Goal: Task Accomplishment & Management: Manage account settings

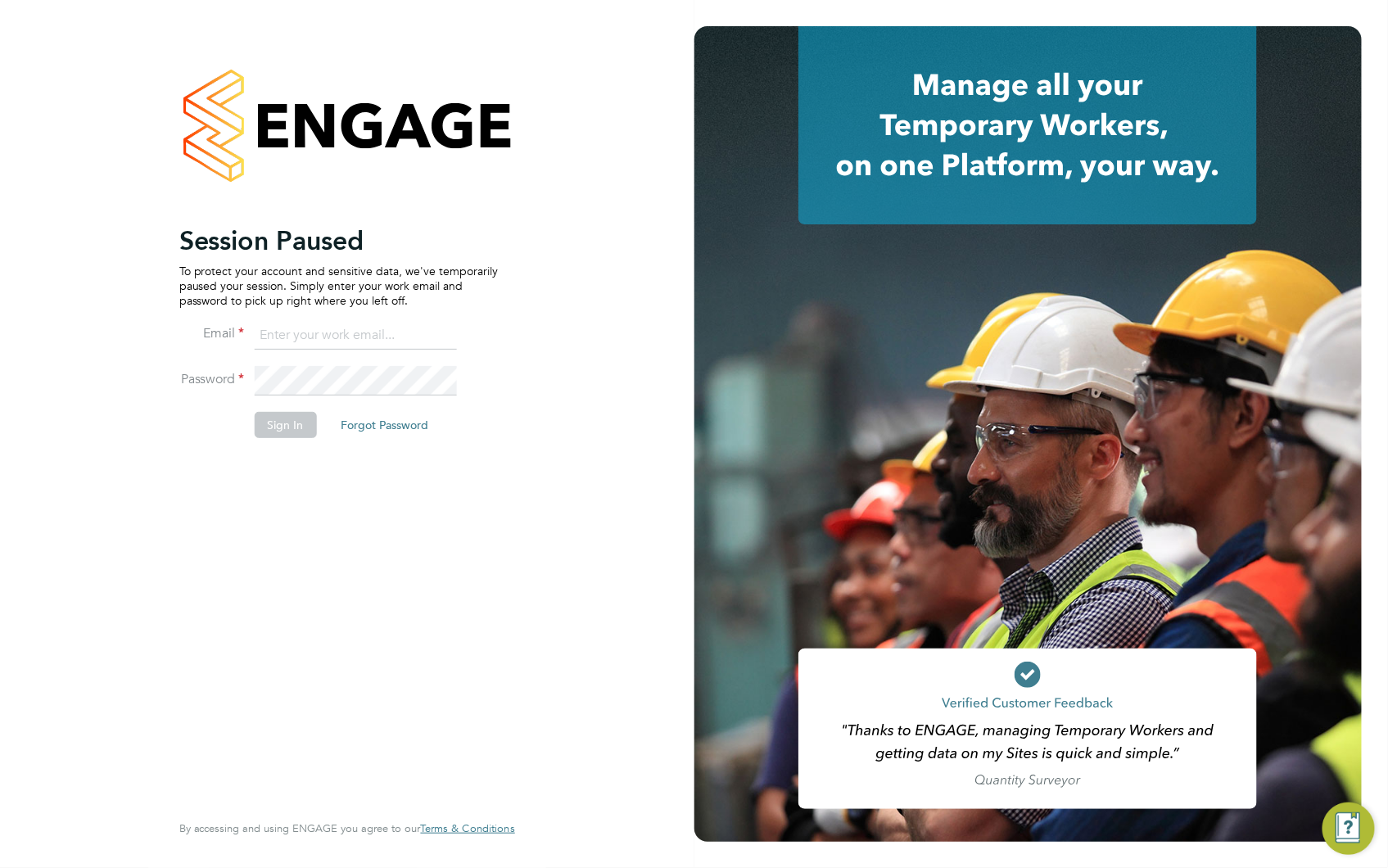
type input "claire@alliancemsp.co.uk"
click at [272, 427] on button "Sign In" at bounding box center [286, 425] width 62 height 27
type input "[EMAIL_ADDRESS][DOMAIN_NAME]"
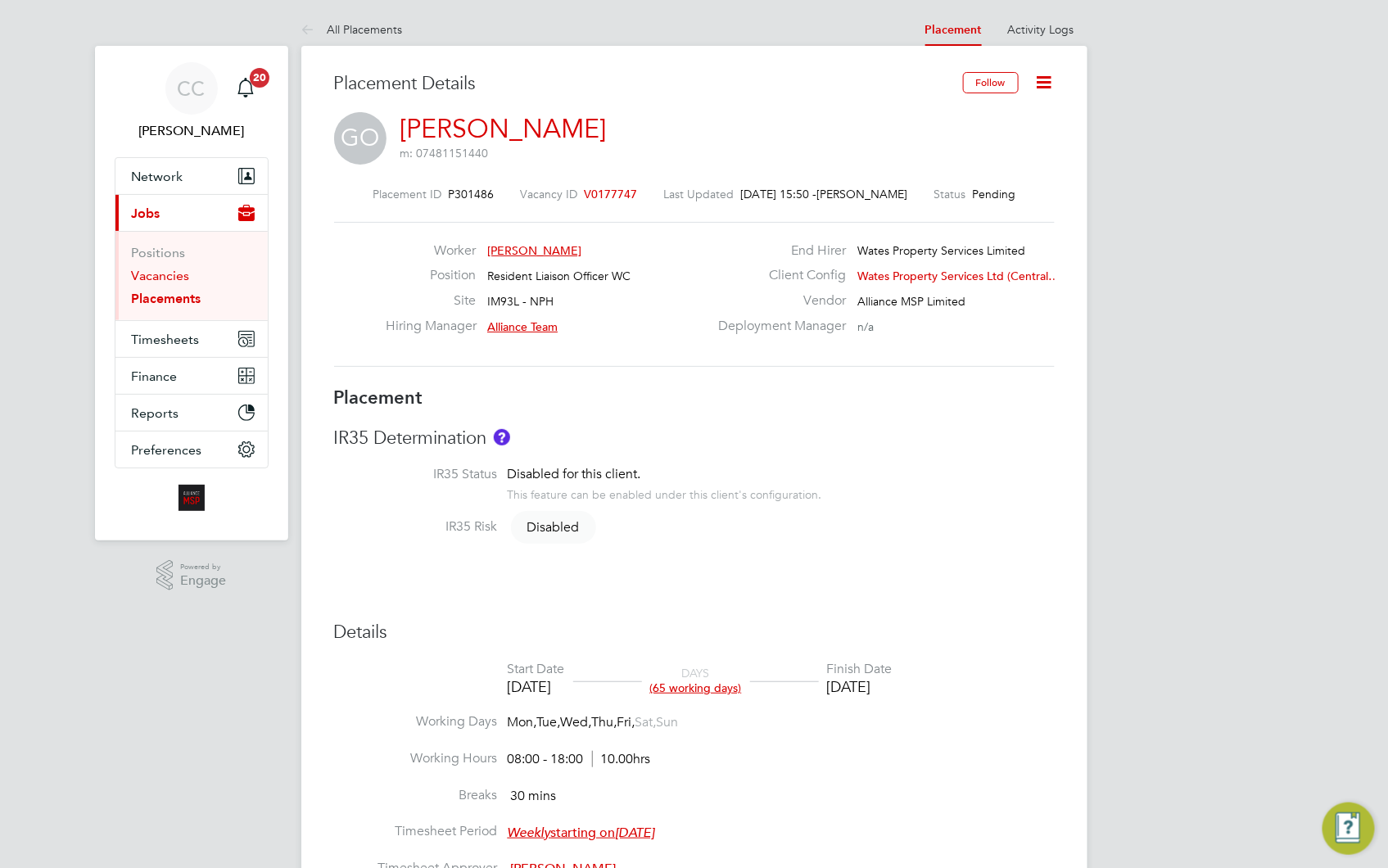
click at [176, 280] on link "Vacancies" at bounding box center [161, 276] width 58 height 16
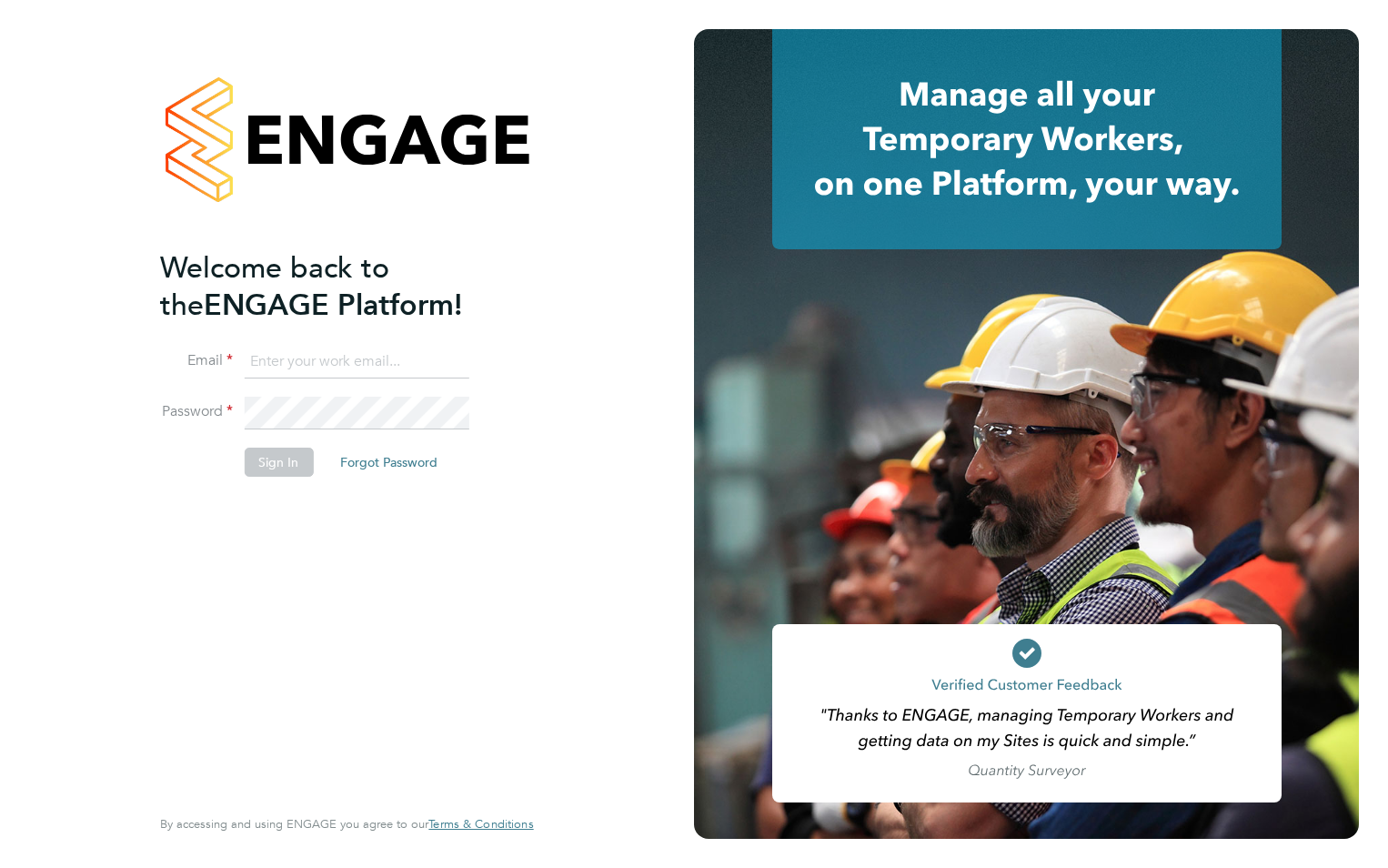
type input "wates@alliance-msp.co.uk"
click at [255, 460] on button "Sign In" at bounding box center [278, 462] width 69 height 29
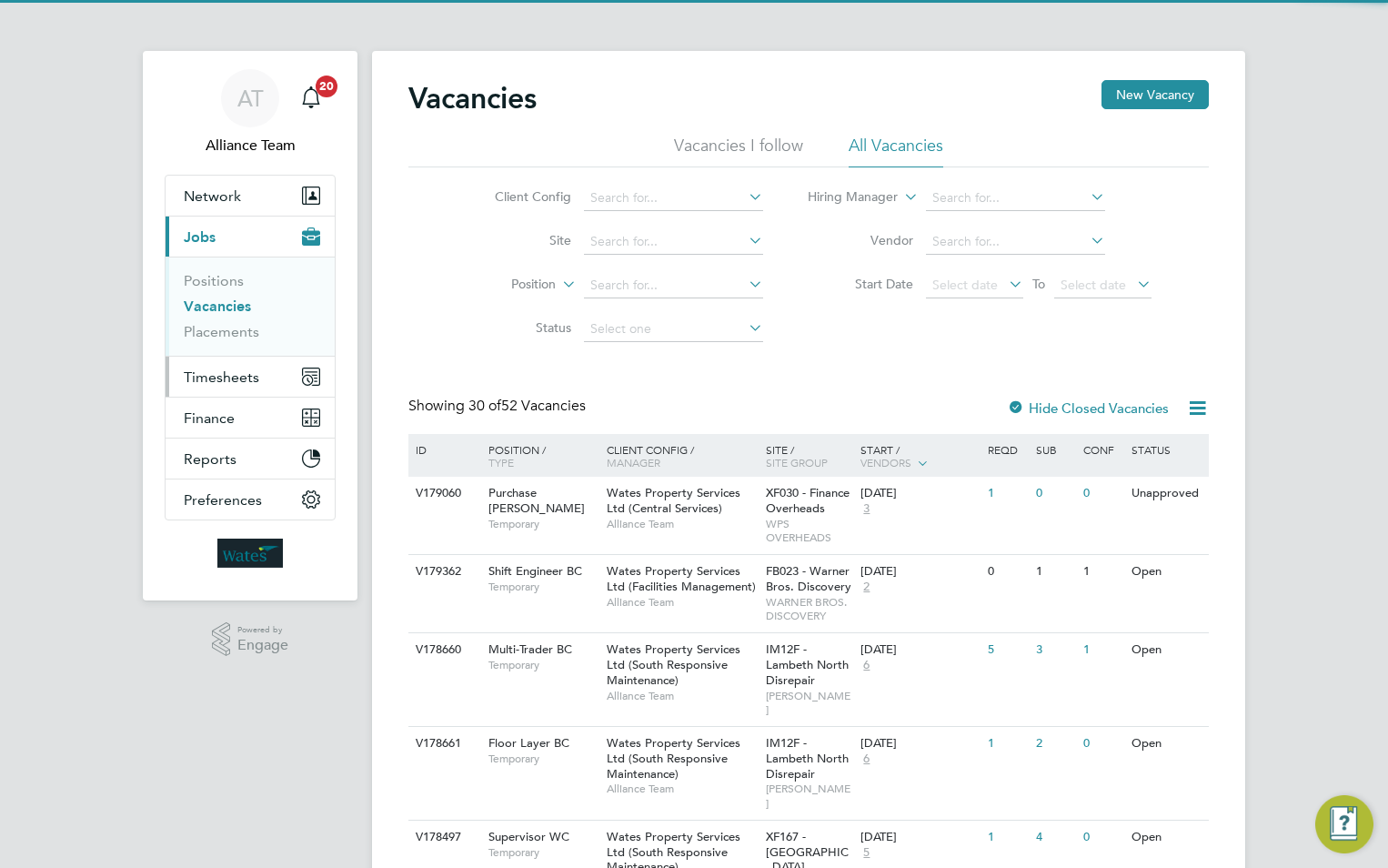
click at [235, 380] on span "Timesheets" at bounding box center [221, 377] width 76 height 18
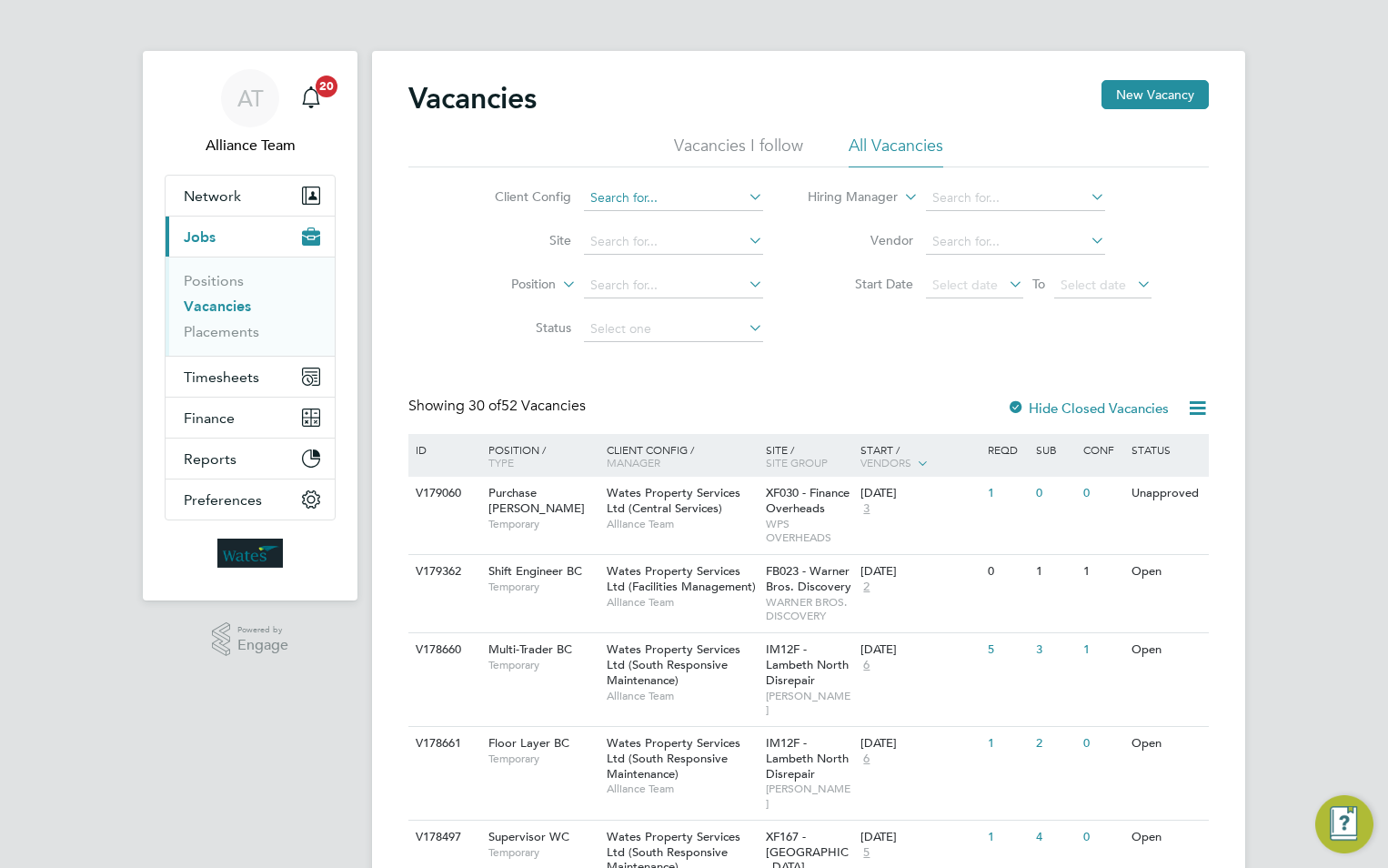
click at [606, 204] on input at bounding box center [673, 199] width 179 height 26
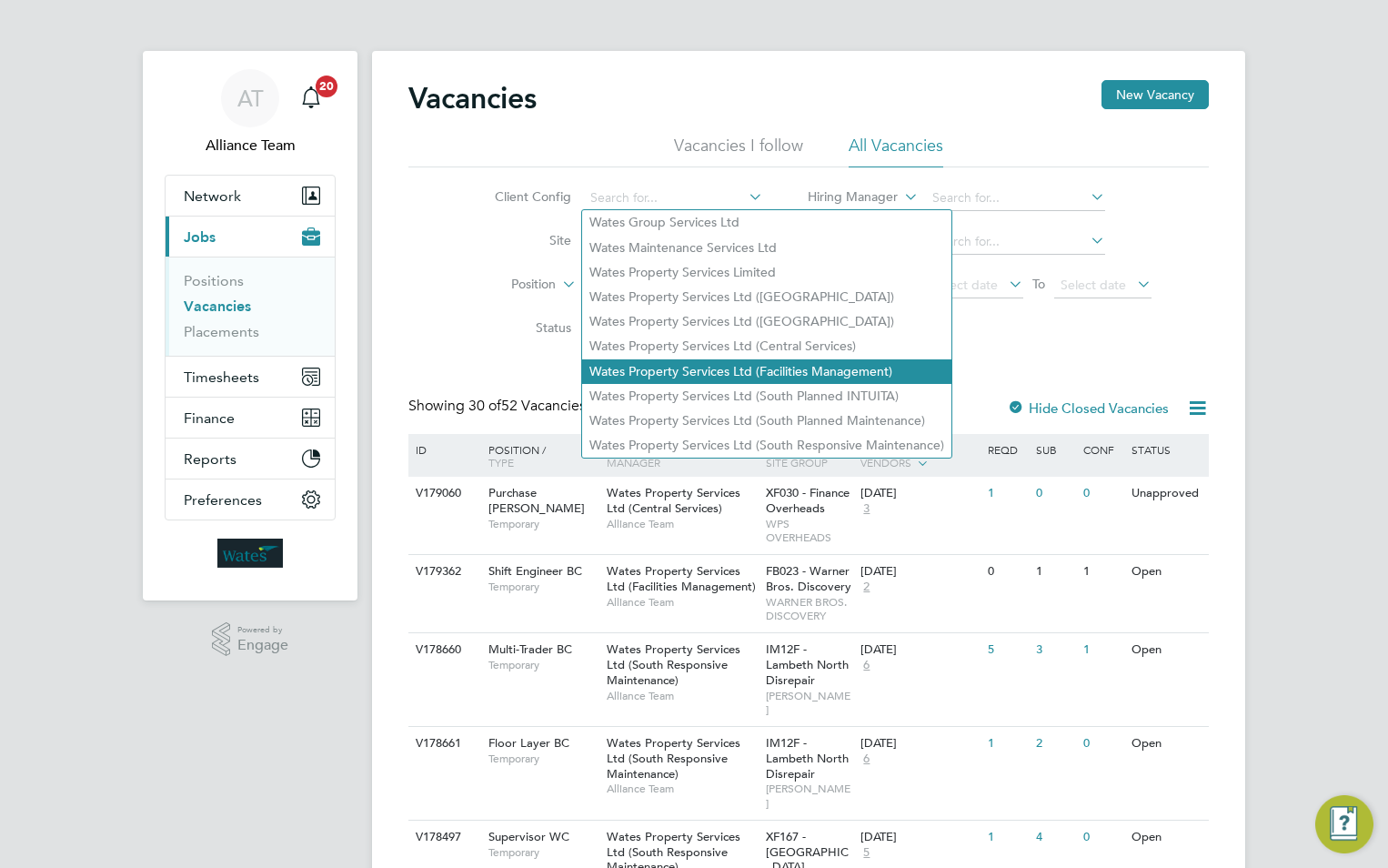
click at [670, 360] on li "Wates Property Services Ltd (Facilities Management)" at bounding box center [767, 372] width 370 height 25
type input "Wates Property Services Ltd (Facilities Management)"
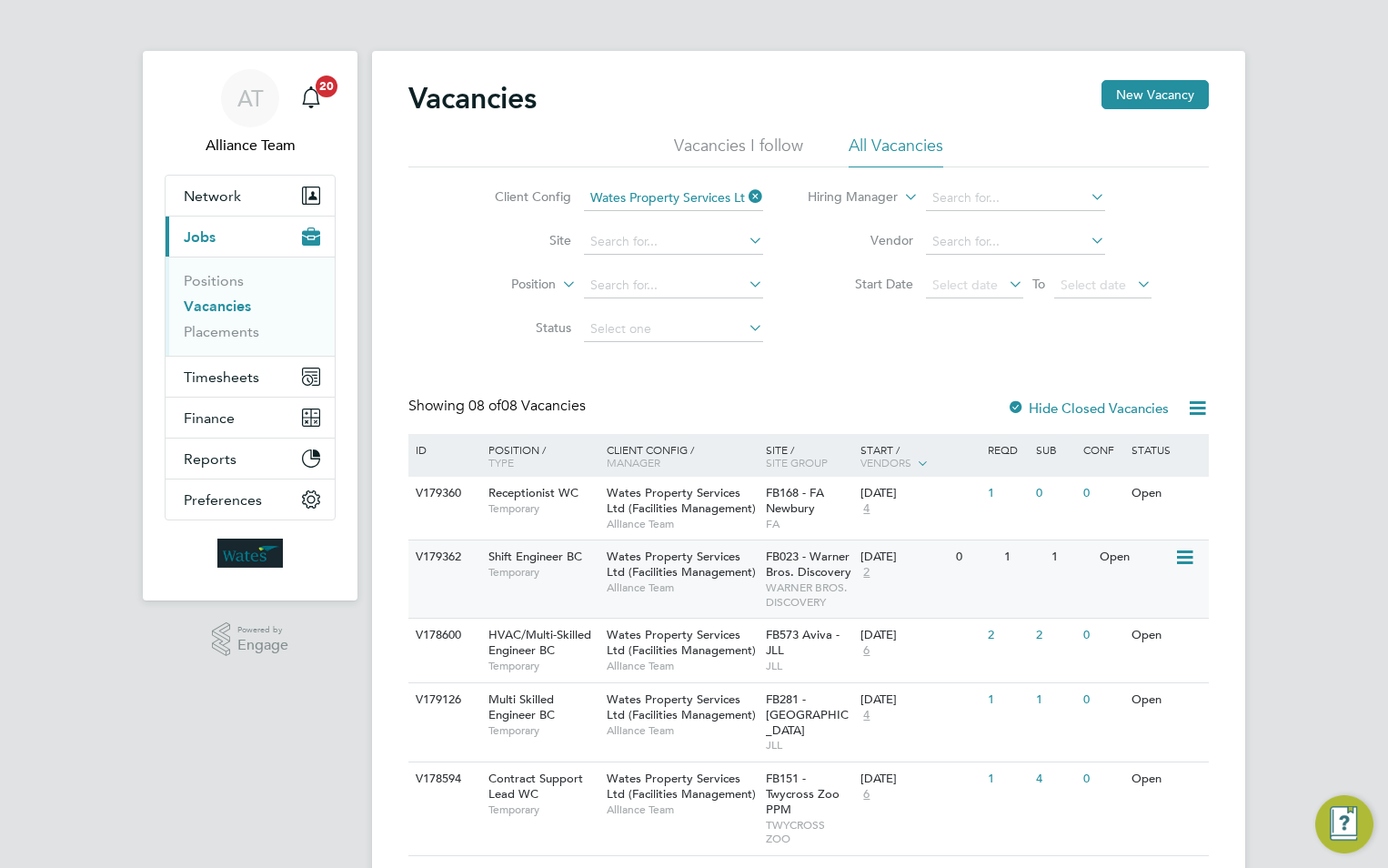
click at [689, 576] on span "Wates Property Services Ltd (Facilities Management)" at bounding box center [681, 563] width 149 height 30
click at [678, 583] on span "Alliance Team" at bounding box center [681, 587] width 150 height 15
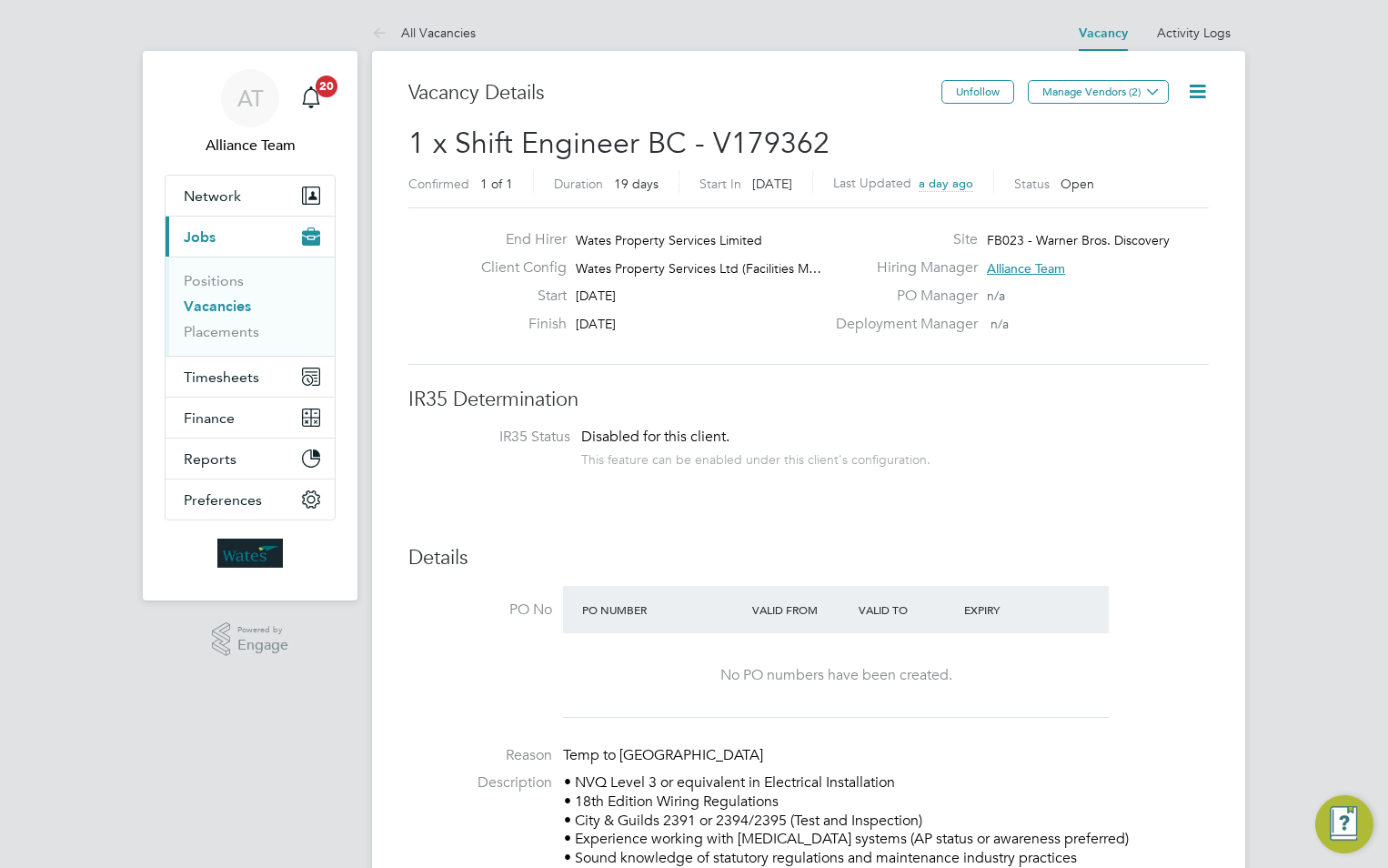
click at [1196, 93] on icon at bounding box center [1197, 90] width 23 height 23
click at [1132, 132] on li "Edit Vacancy e" at bounding box center [1153, 135] width 105 height 26
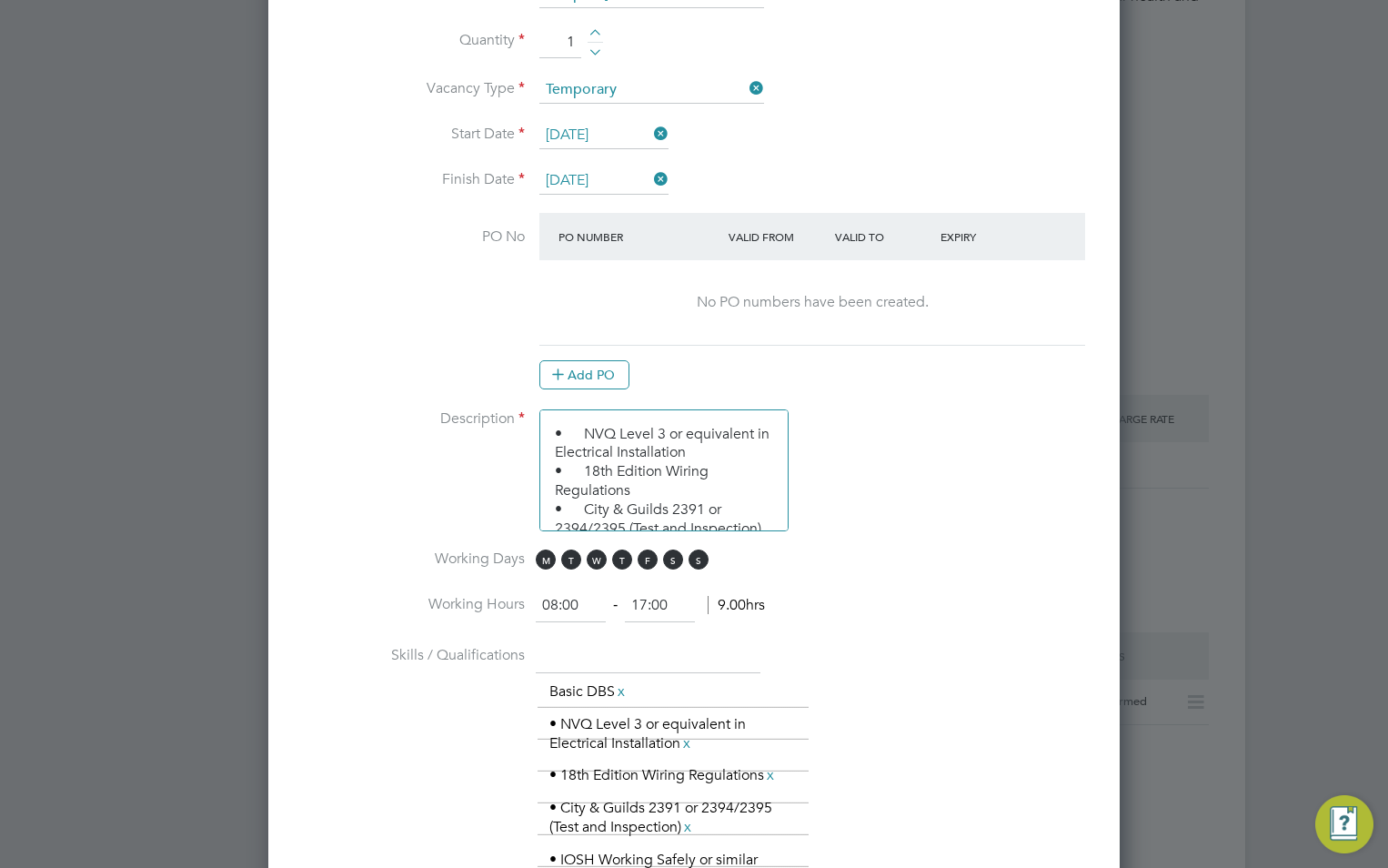
scroll to position [1001, 0]
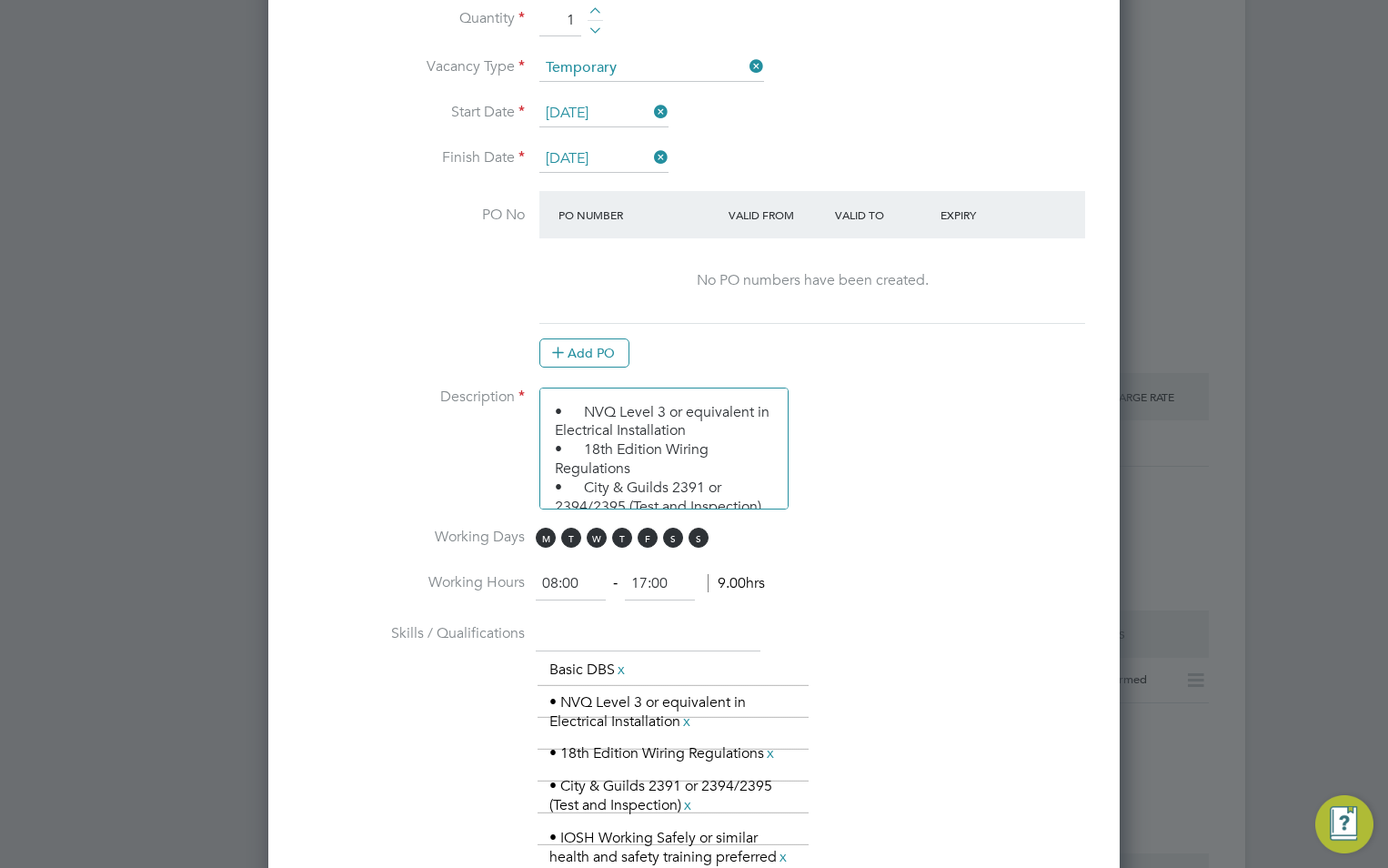
click at [659, 463] on textarea "• NVQ Level 3 or equivalent in Electrical Installation • 18th Edition Wiring Re…" at bounding box center [665, 448] width 250 height 122
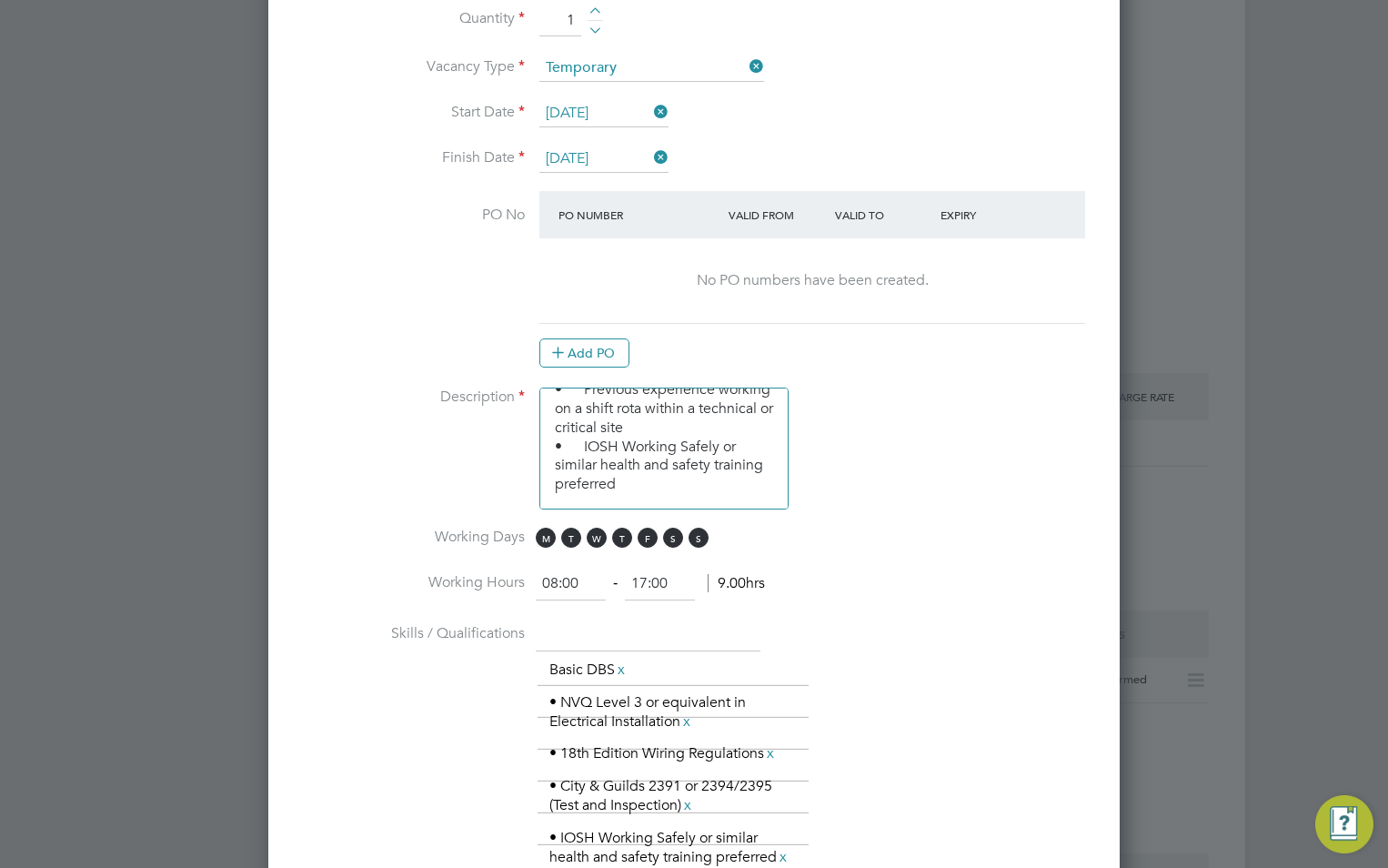
drag, startPoint x: 650, startPoint y: 470, endPoint x: 769, endPoint y: 513, distance: 126.5
click at [769, 513] on li "Description • NVQ Level 3 or equivalent in Electrical Installation • 18th Editi…" at bounding box center [694, 457] width 793 height 141
click at [688, 457] on textarea "• NVQ Level 3 or equivalent in Electrical Installation • 18th Edition Wiring Re…" at bounding box center [665, 448] width 250 height 122
click at [635, 482] on textarea "• NVQ Level 3 or equivalent in Electrical Installation • 18th Edition Wiring Re…" at bounding box center [665, 448] width 250 height 122
click at [630, 490] on textarea "• NVQ Level 3 or equivalent in Electrical Installation • 18th Edition Wiring Re…" at bounding box center [665, 448] width 250 height 122
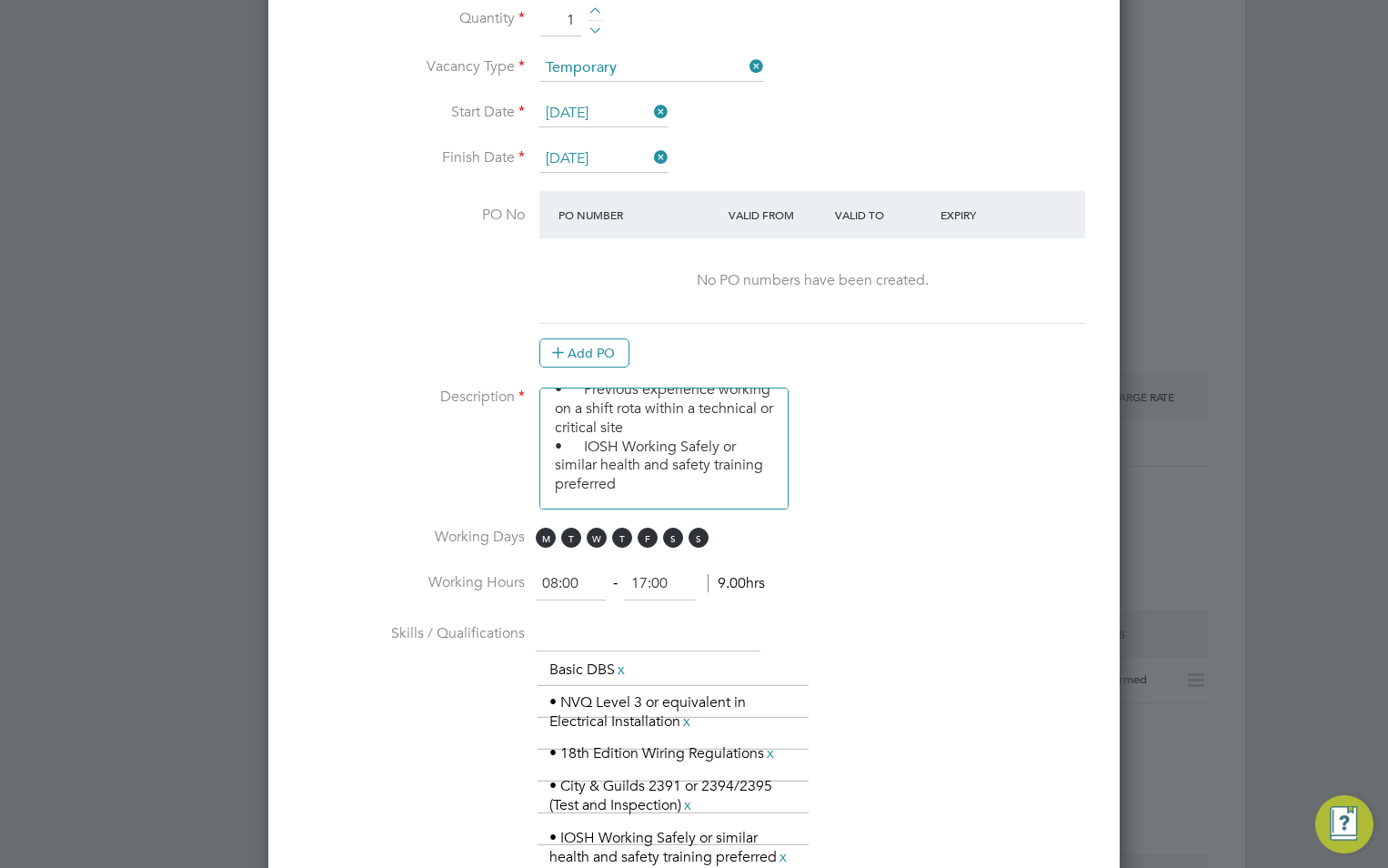
click at [591, 452] on textarea "• NVQ Level 3 or equivalent in Electrical Installation • 18th Edition Wiring Re…" at bounding box center [665, 448] width 250 height 122
click at [641, 478] on textarea "• NVQ Level 3 or equivalent in Electrical Installation • 18th Edition Wiring Re…" at bounding box center [665, 448] width 250 height 122
drag, startPoint x: 587, startPoint y: 447, endPoint x: 665, endPoint y: 484, distance: 86.3
click at [665, 484] on textarea "• NVQ Level 3 or equivalent in Electrical Installation • 18th Edition Wiring Re…" at bounding box center [665, 448] width 250 height 122
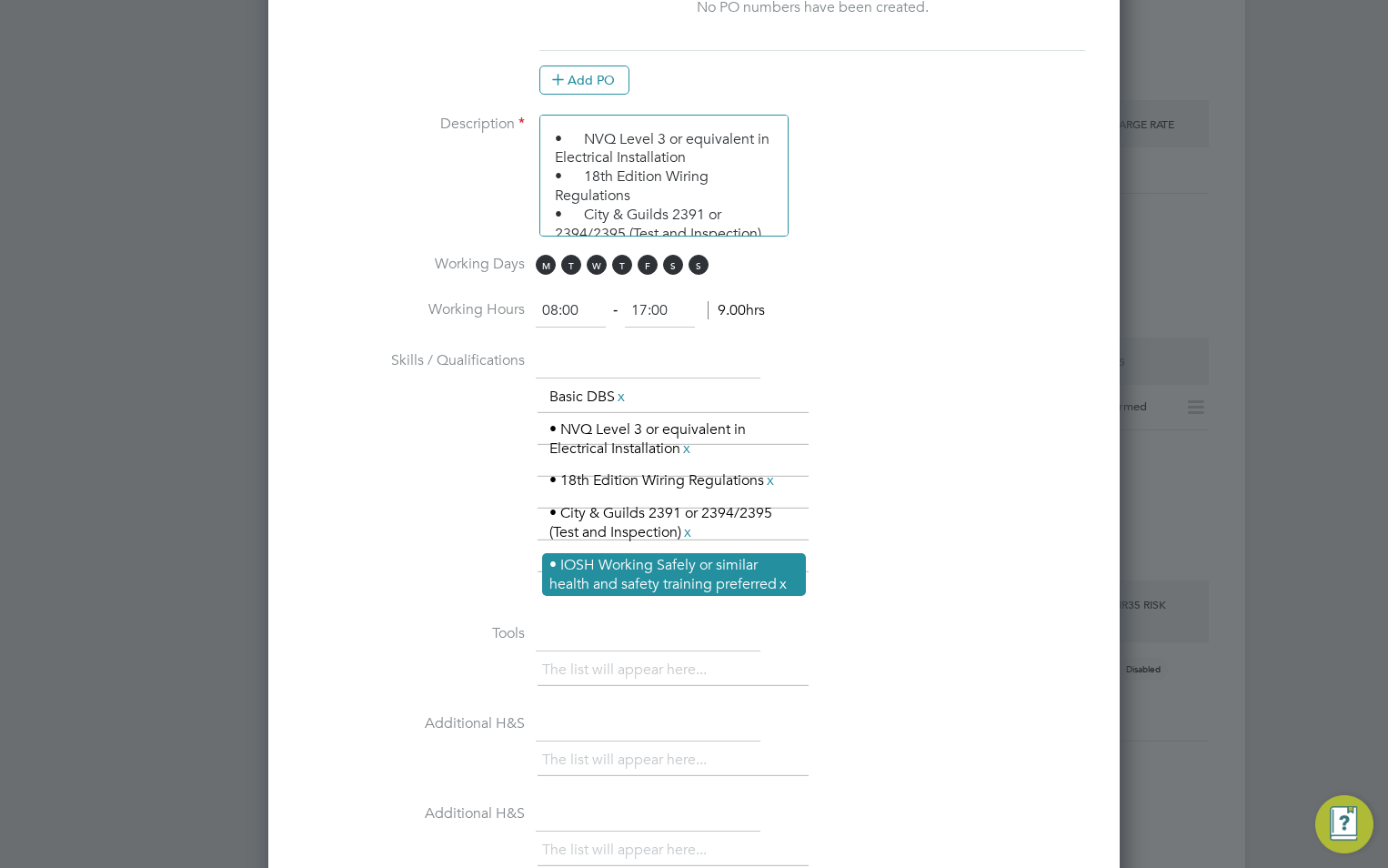
type textarea "• NVQ Level 3 or equivalent in Electrical Installation • 18th Edition Wiring Re…"
click at [789, 588] on link "x" at bounding box center [782, 584] width 13 height 24
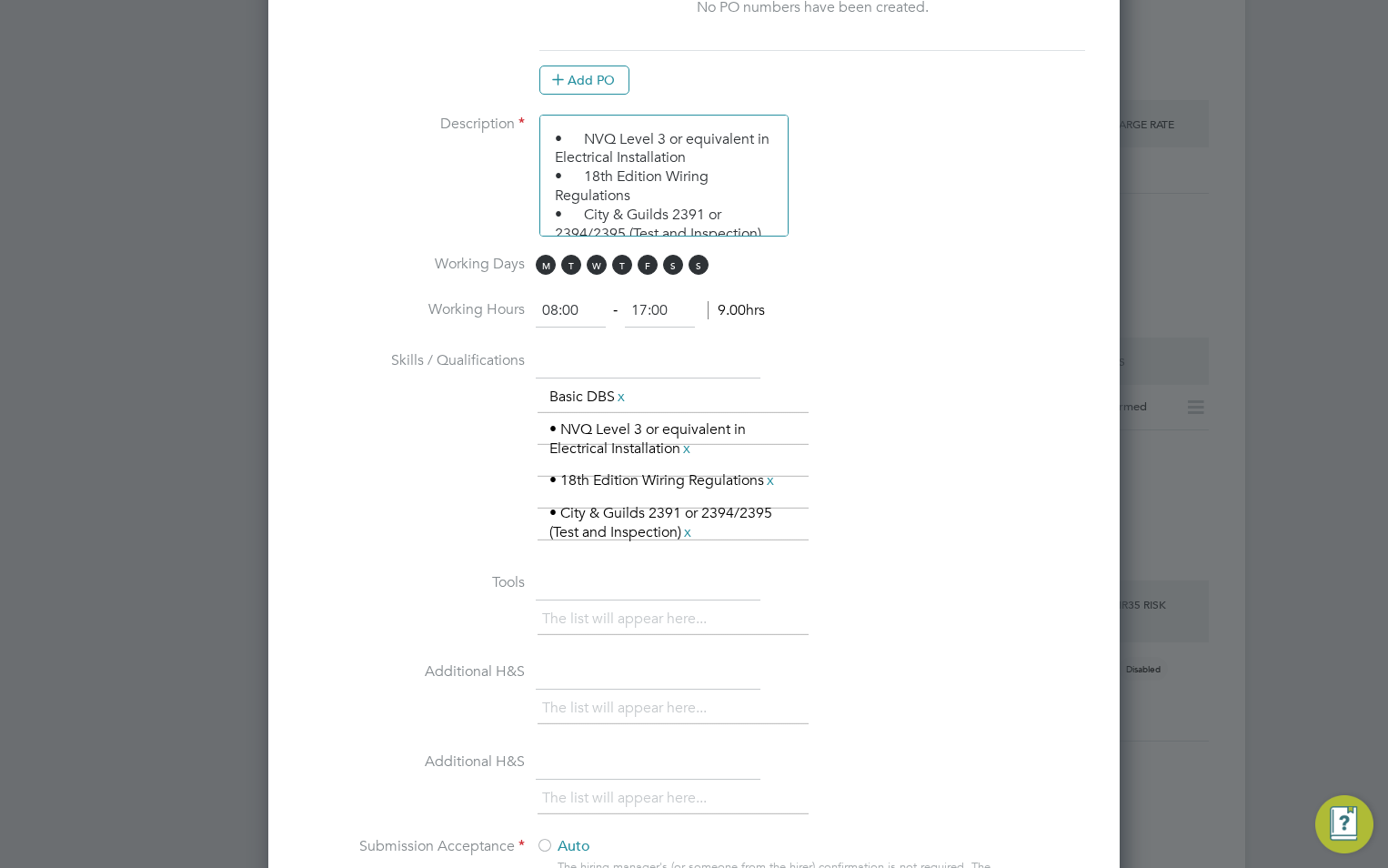
click at [786, 581] on li "Tools The list will appear here..." at bounding box center [694, 612] width 793 height 90
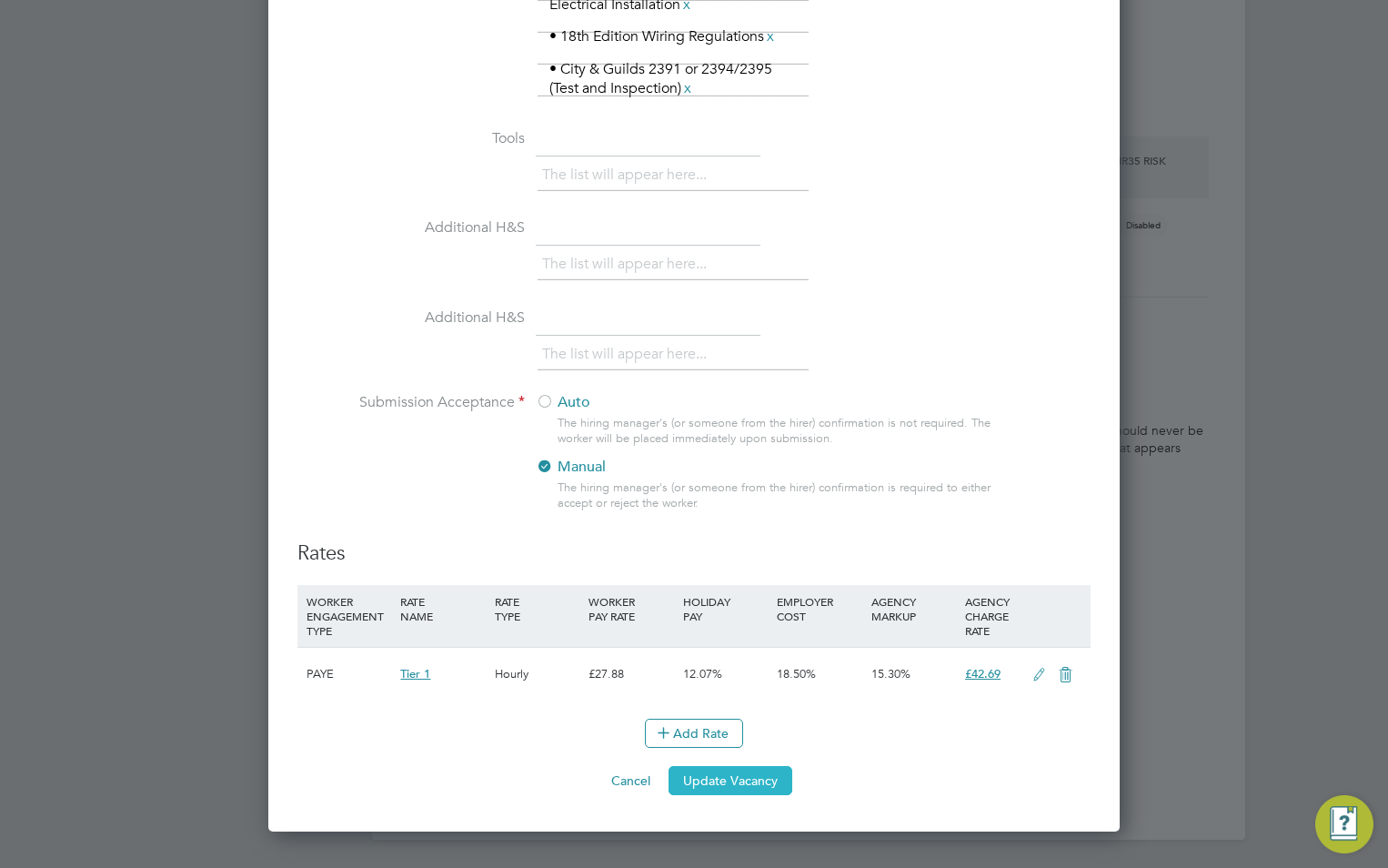
click at [731, 781] on button "Update Vacancy" at bounding box center [730, 781] width 124 height 29
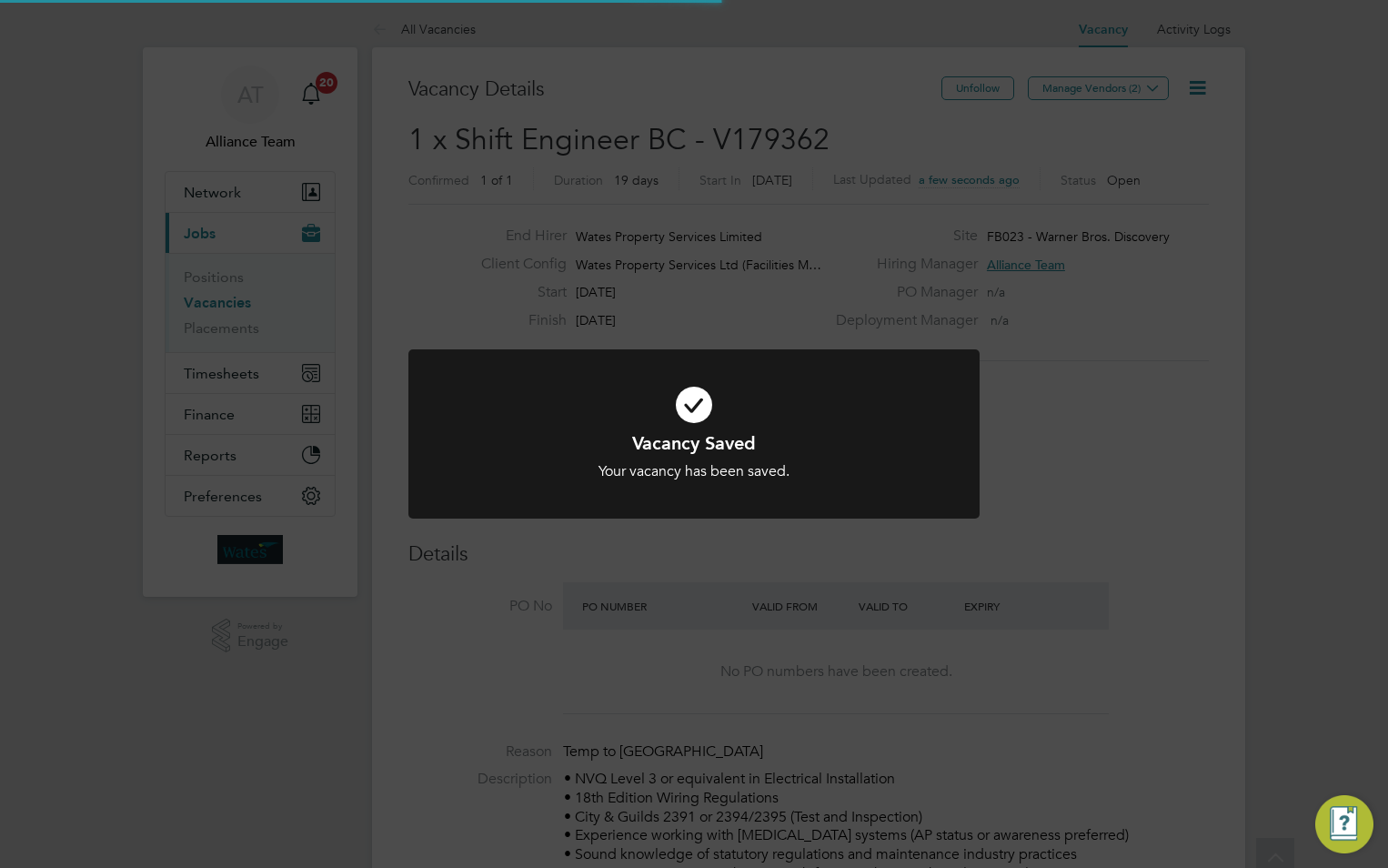
click at [1156, 348] on div "Vacancy Saved Your vacancy has been saved. Cancel Okay" at bounding box center [694, 434] width 1388 height 868
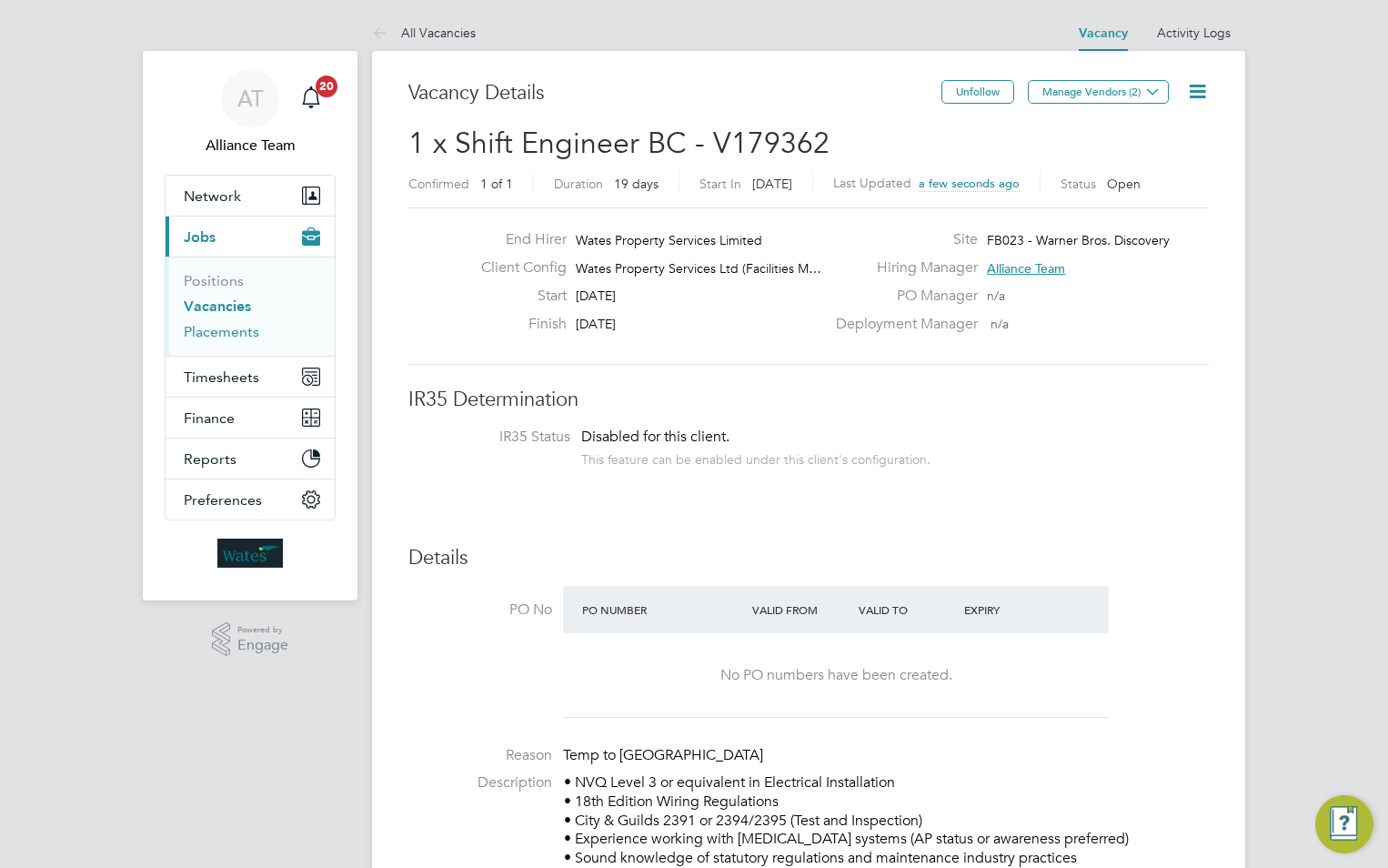
click at [225, 327] on link "Placements" at bounding box center [221, 331] width 76 height 18
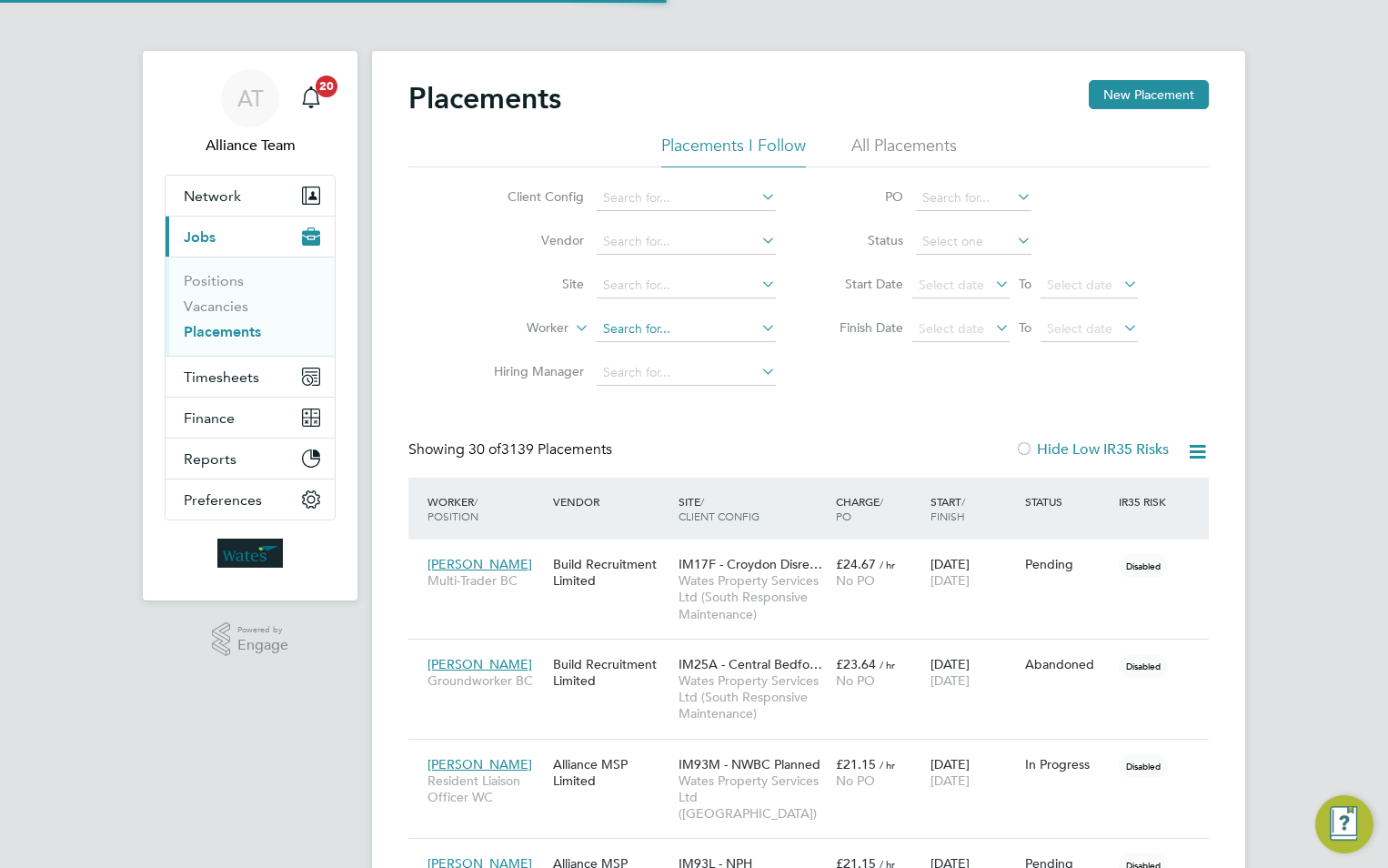
click at [659, 324] on input at bounding box center [686, 329] width 179 height 26
type input "g"
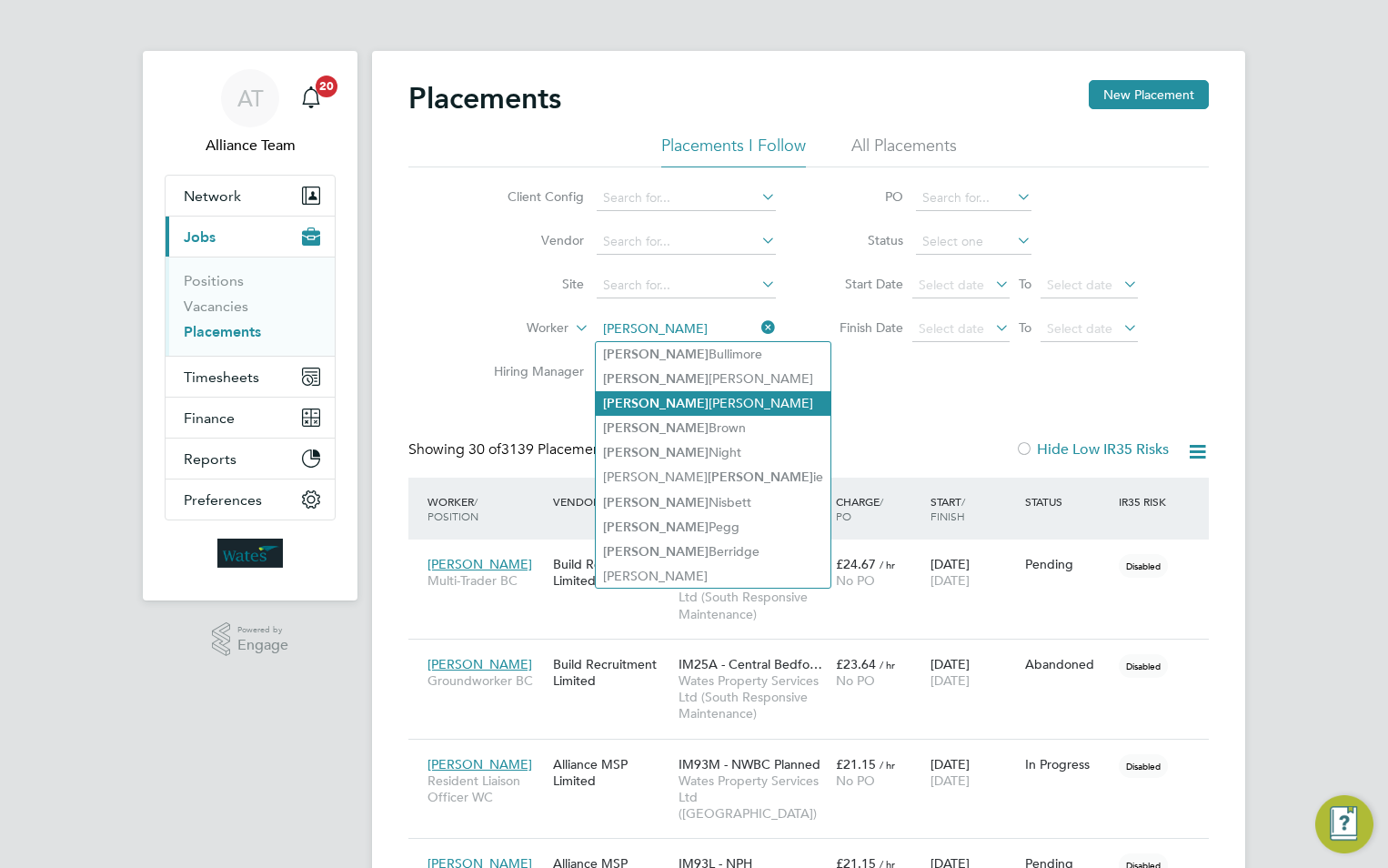
click at [682, 404] on li "Craig Bayliss" at bounding box center [713, 403] width 235 height 25
type input "Craig Bayliss"
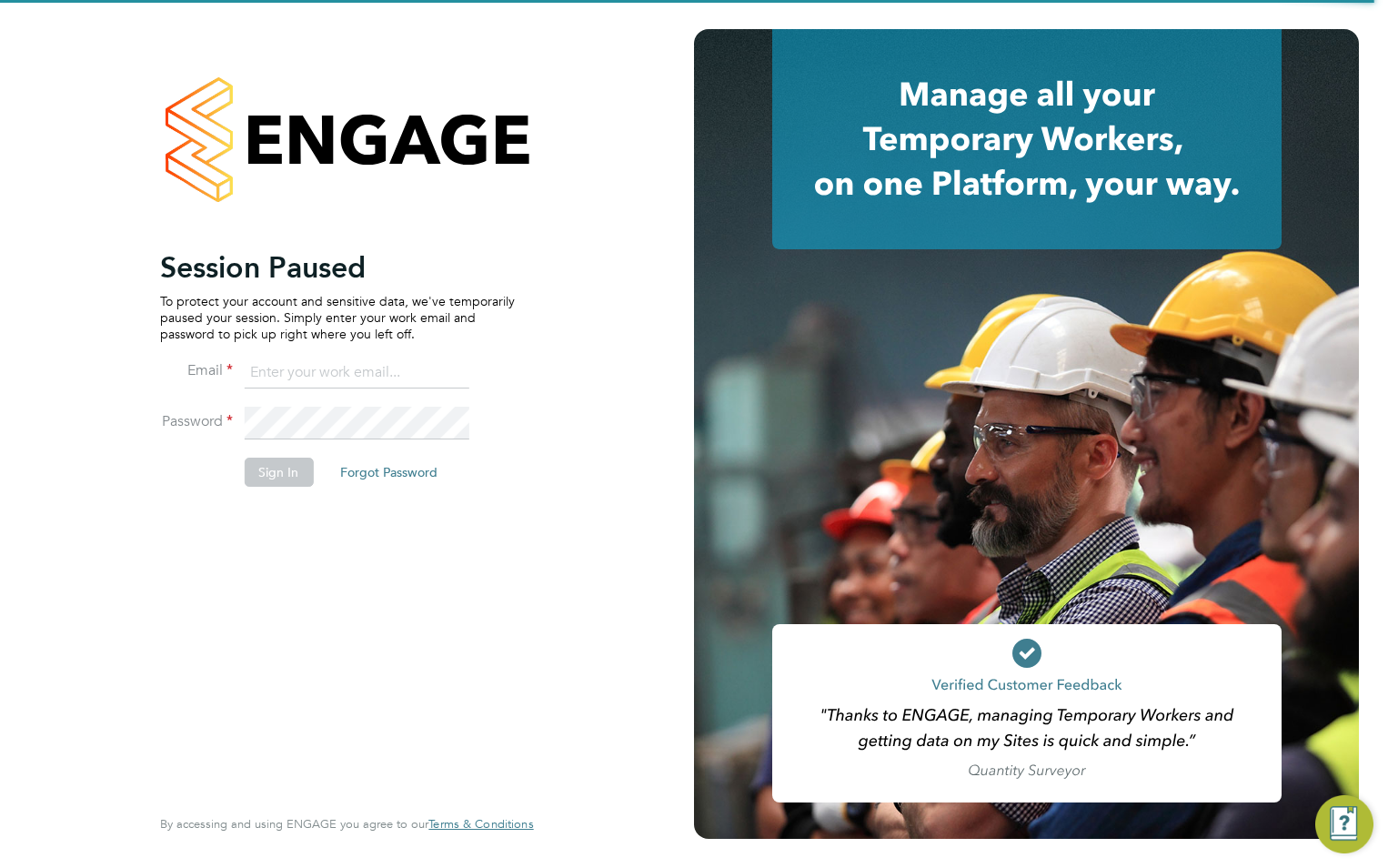
type input "[EMAIL_ADDRESS][DOMAIN_NAME]"
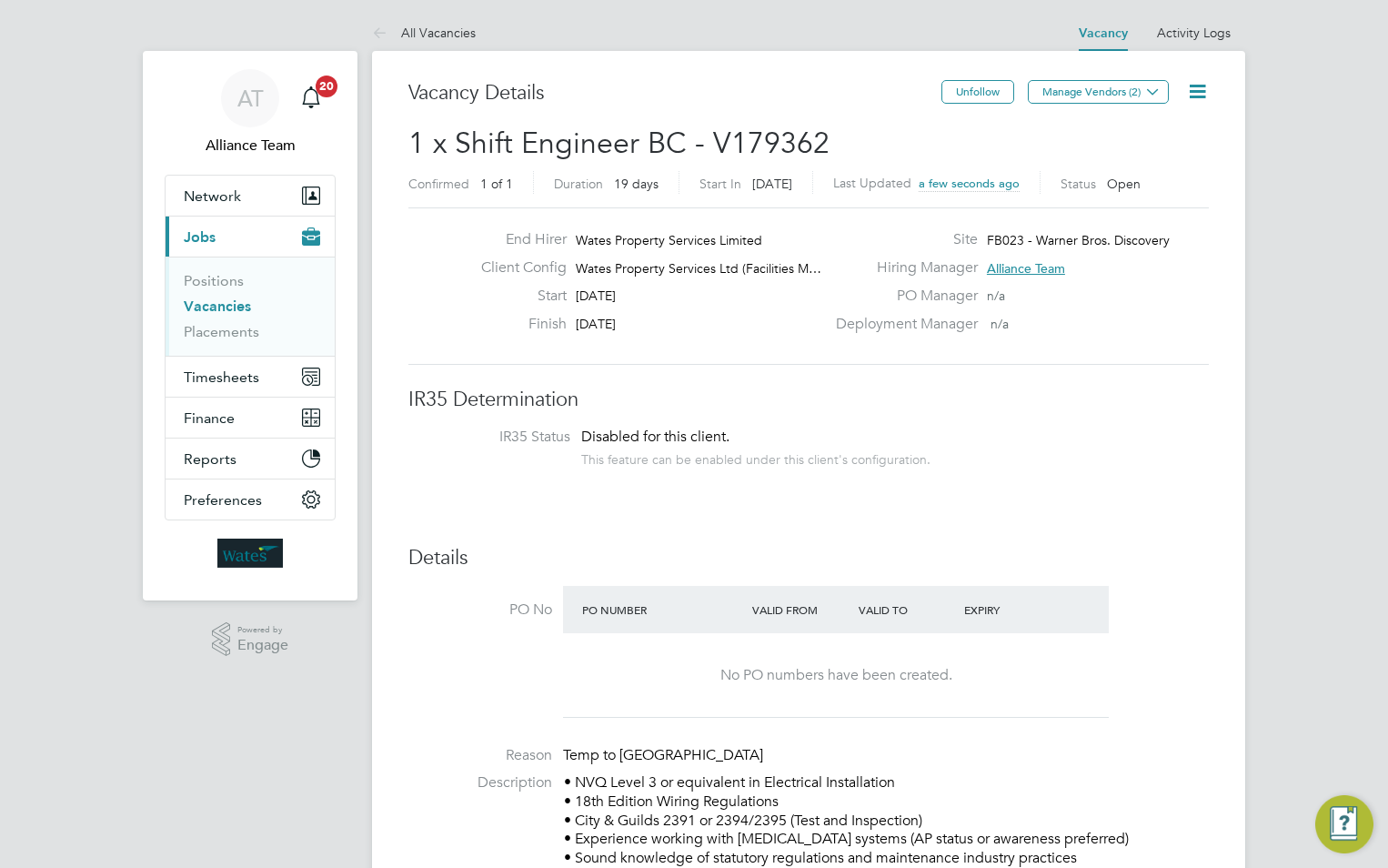
click at [1195, 92] on icon at bounding box center [1197, 90] width 23 height 23
click at [1169, 129] on li "Edit Vacancy e" at bounding box center [1153, 135] width 105 height 26
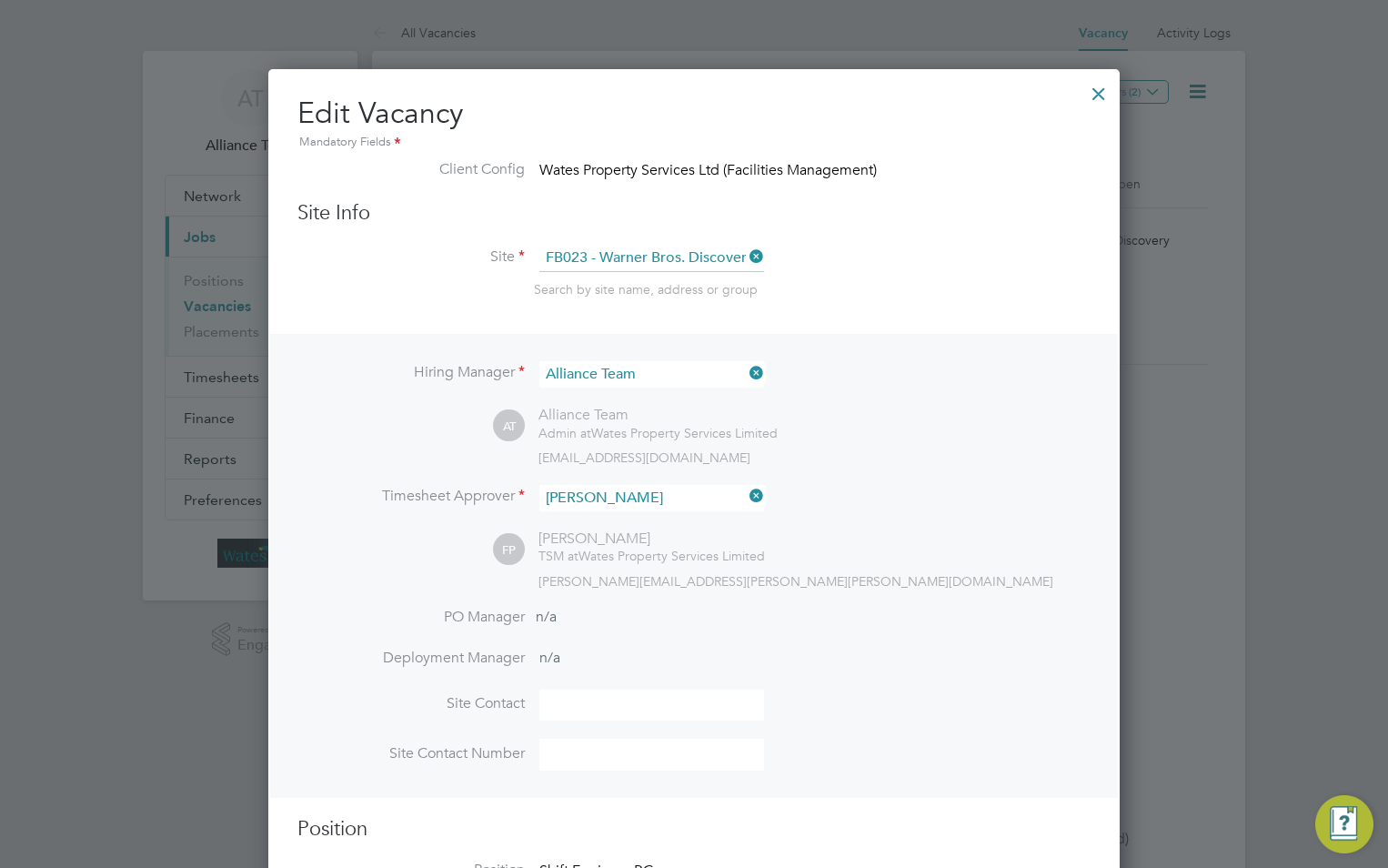
click at [1091, 97] on div at bounding box center [1098, 88] width 32 height 32
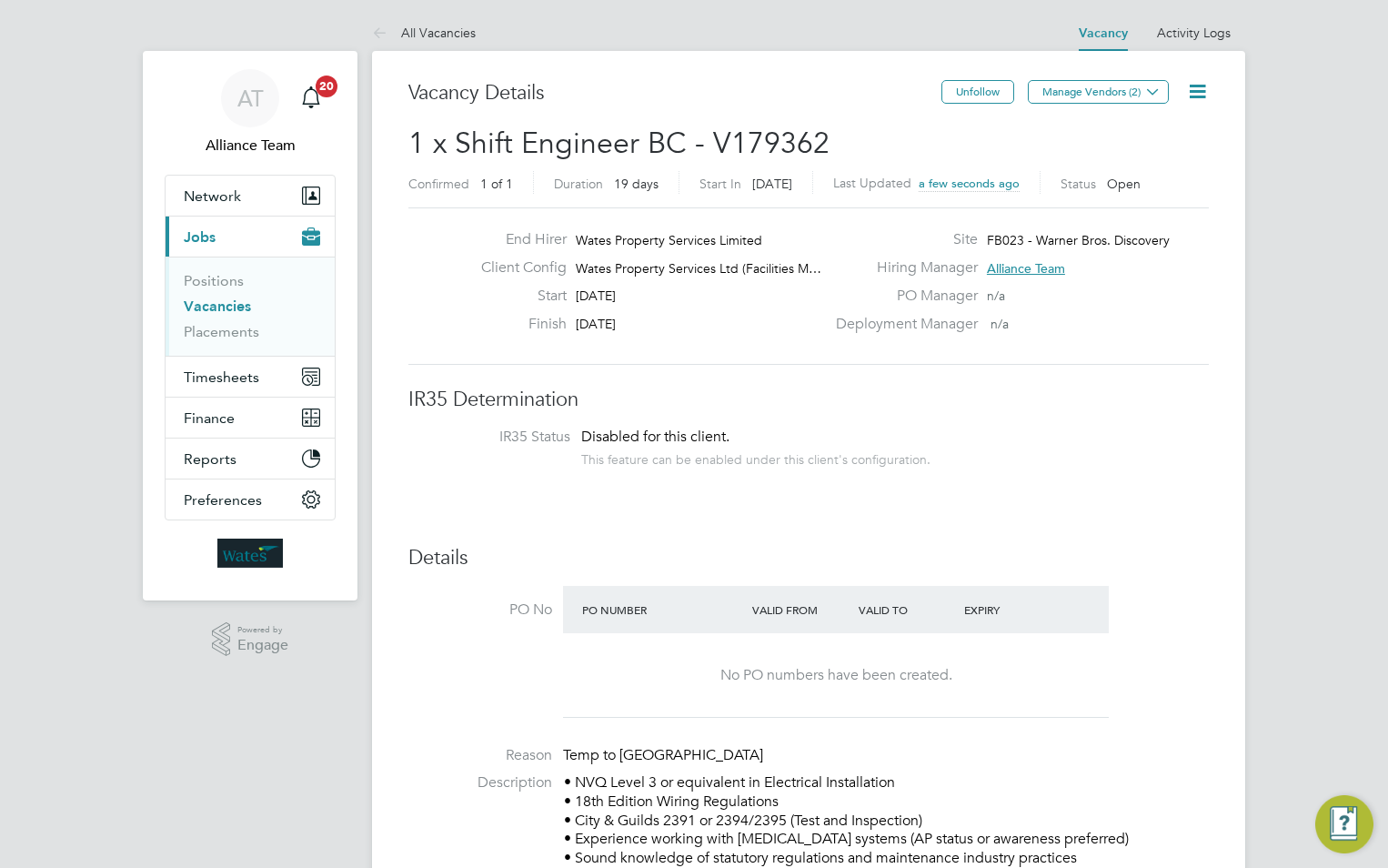
click at [1195, 97] on icon at bounding box center [1197, 90] width 23 height 23
click at [1164, 160] on li "Update Status" at bounding box center [1153, 160] width 105 height 26
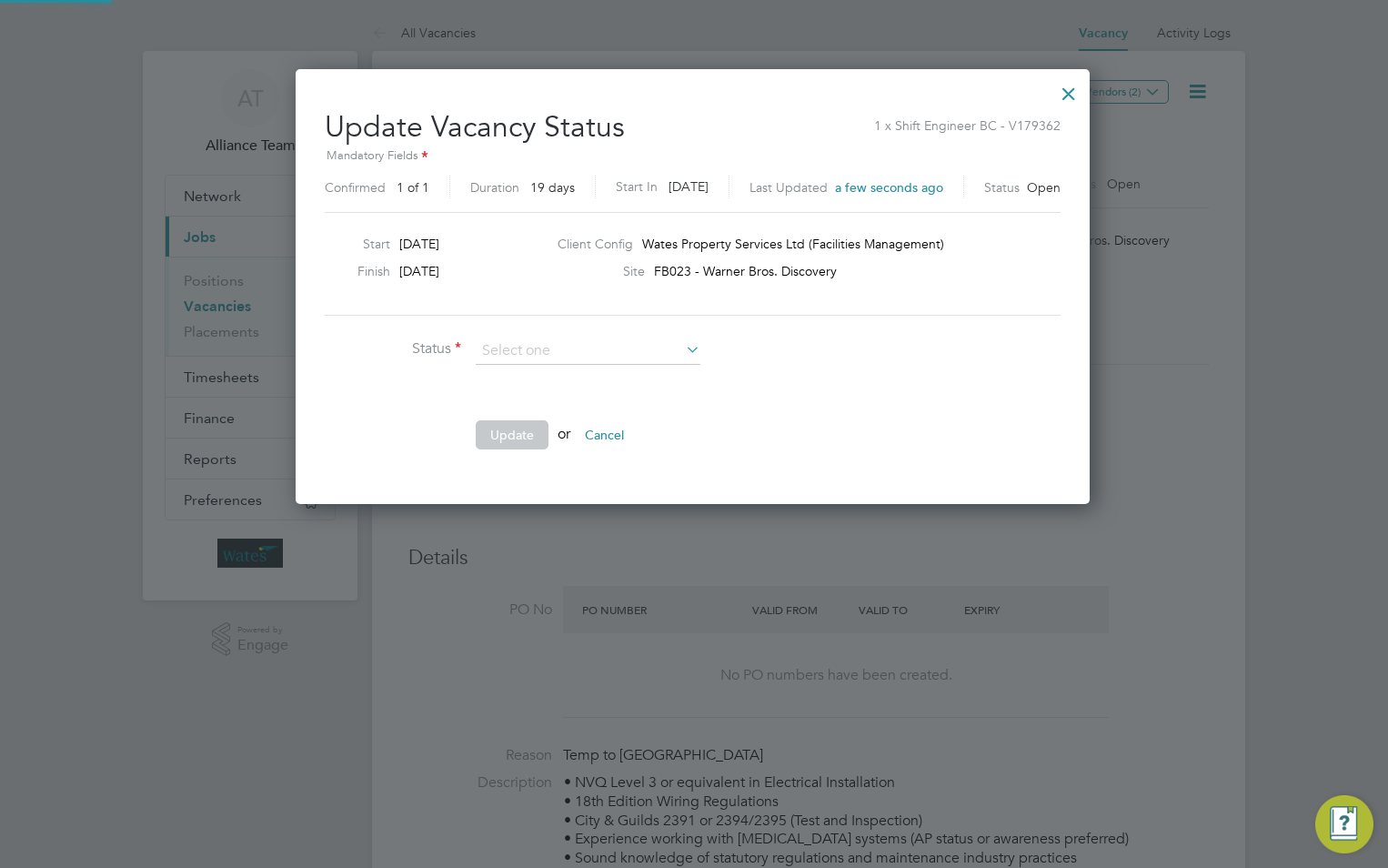
scroll to position [9, 9]
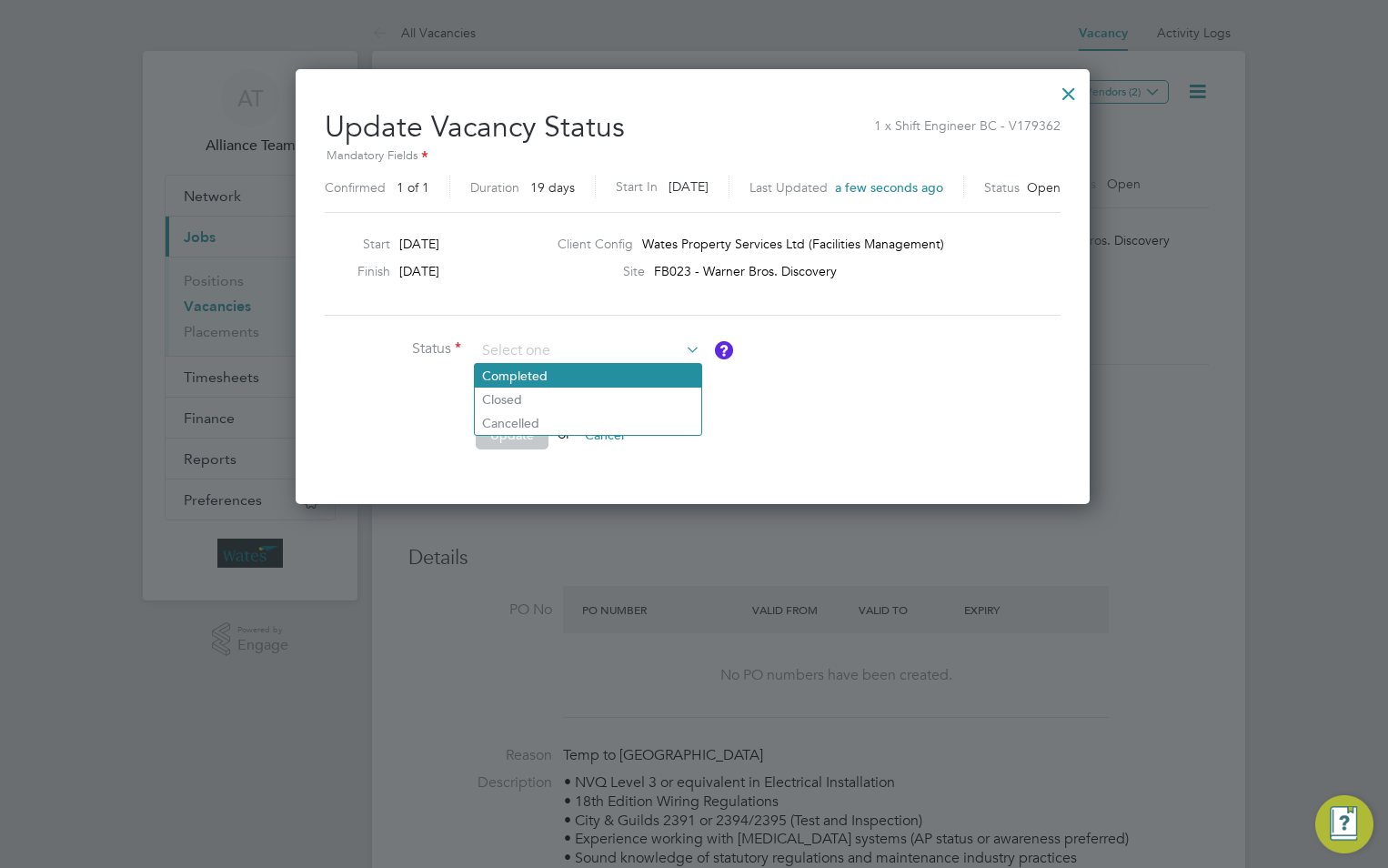
click at [549, 374] on li "Completed" at bounding box center [588, 376] width 226 height 24
type input "Completed"
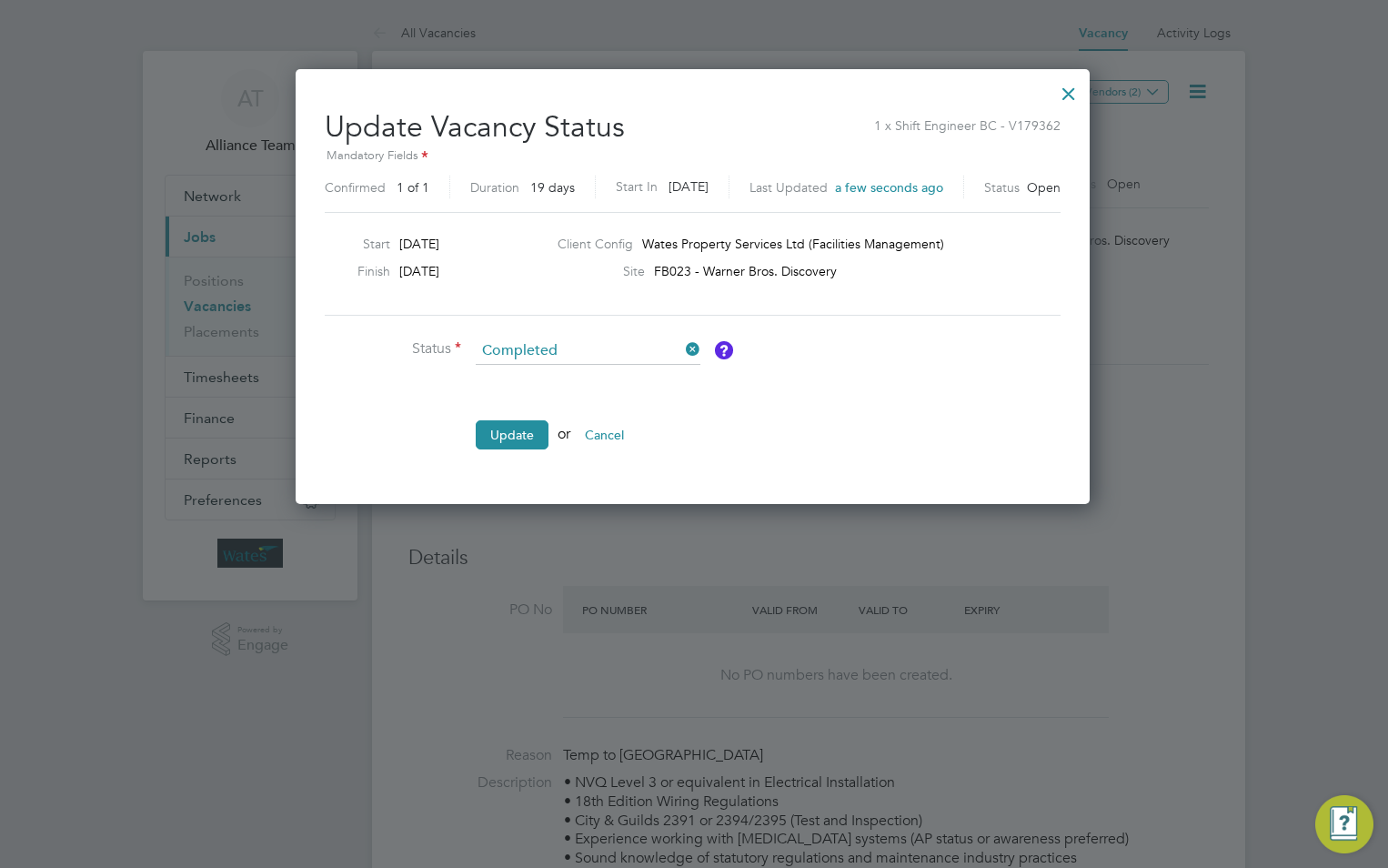
click at [508, 435] on button "Update" at bounding box center [512, 435] width 73 height 29
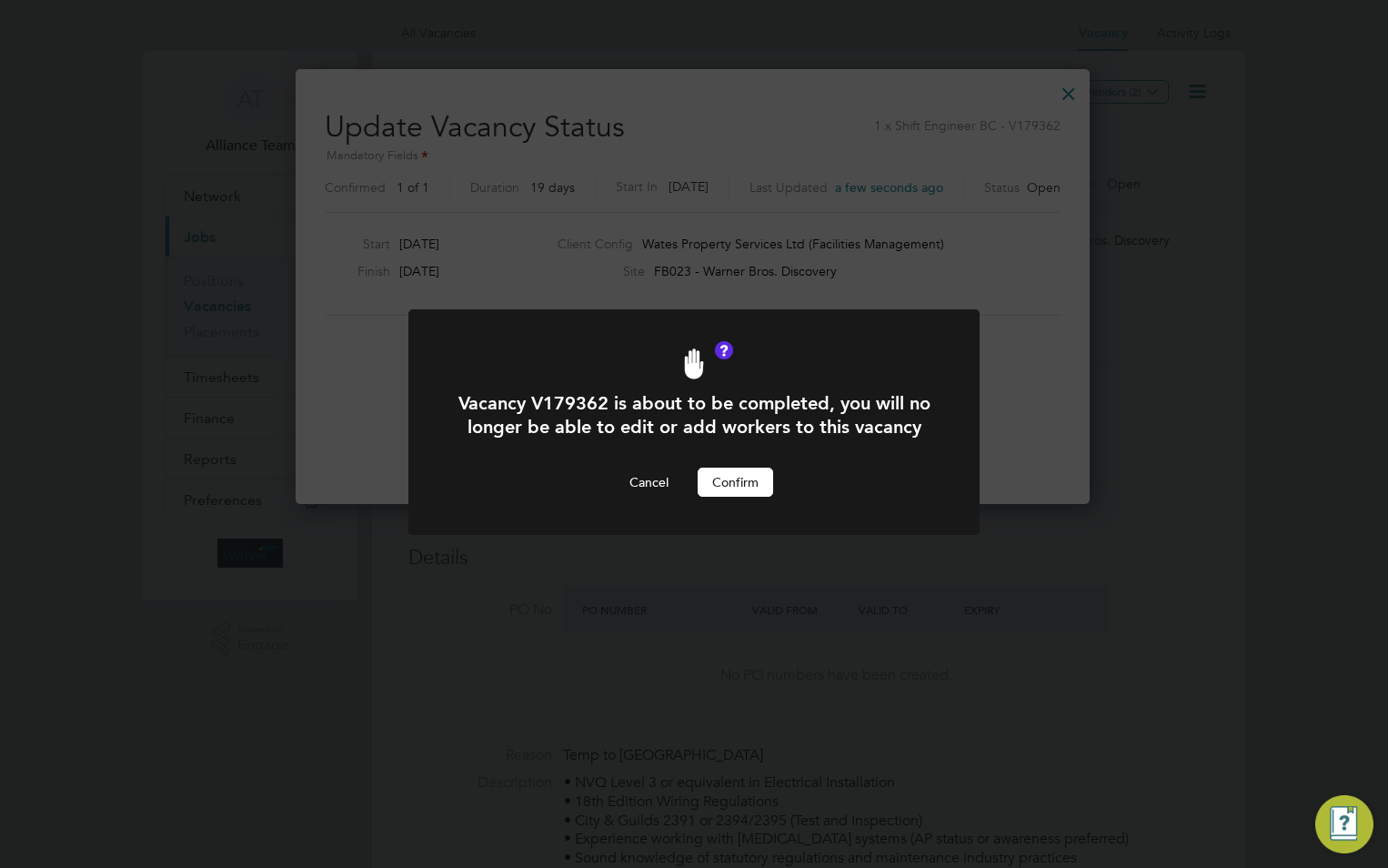
click at [740, 496] on button "Confirm" at bounding box center [735, 483] width 76 height 29
